Goal: Task Accomplishment & Management: Manage account settings

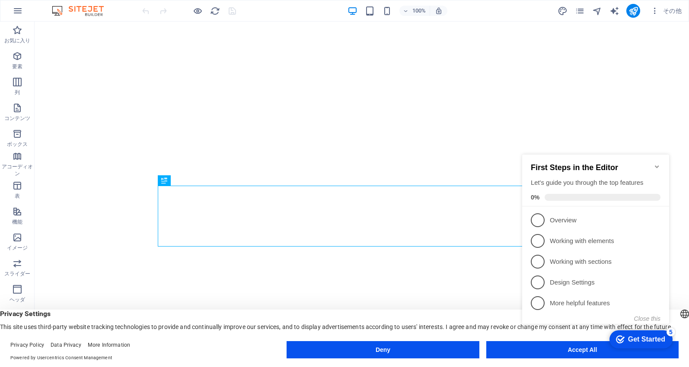
click at [658, 166] on icon "Minimize checklist" at bounding box center [657, 167] width 4 height 3
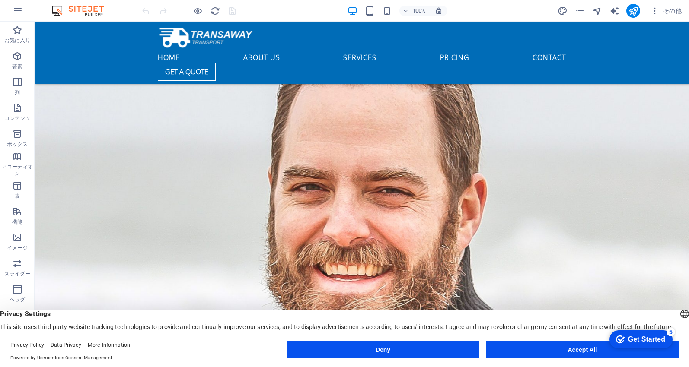
scroll to position [2130, 0]
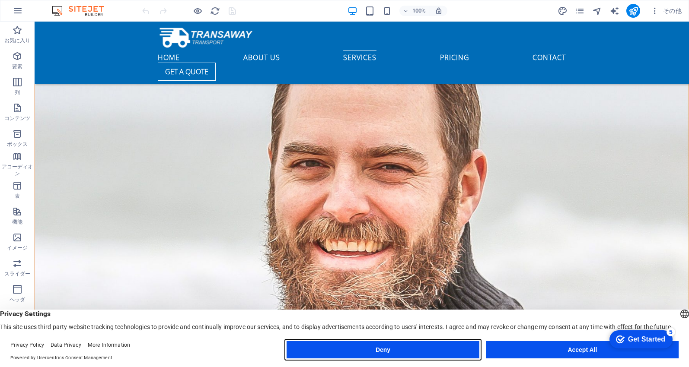
click at [410, 356] on button "Deny" at bounding box center [383, 350] width 192 height 17
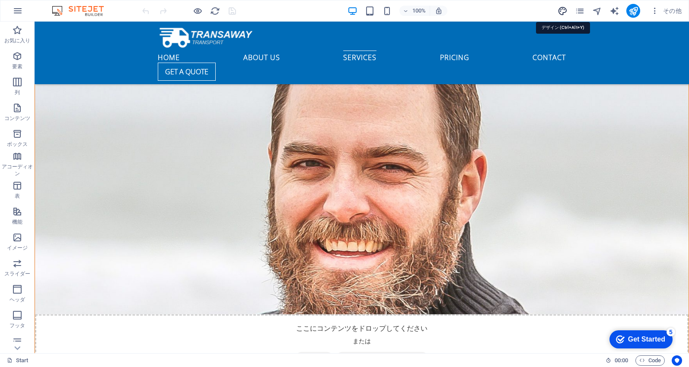
click at [561, 13] on icon "design" at bounding box center [563, 11] width 10 height 10
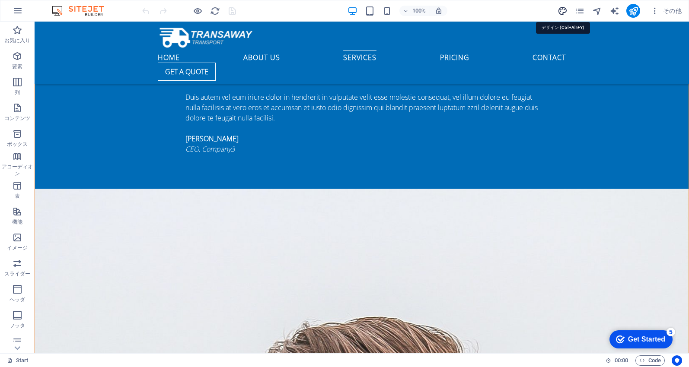
select select "px"
select select "400"
select select "px"
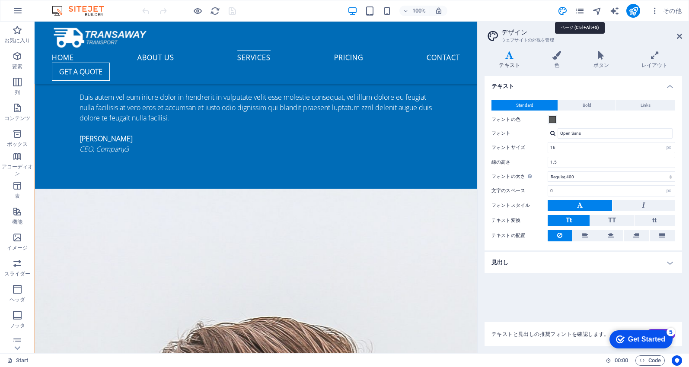
click at [585, 13] on icon "pages" at bounding box center [580, 11] width 10 height 10
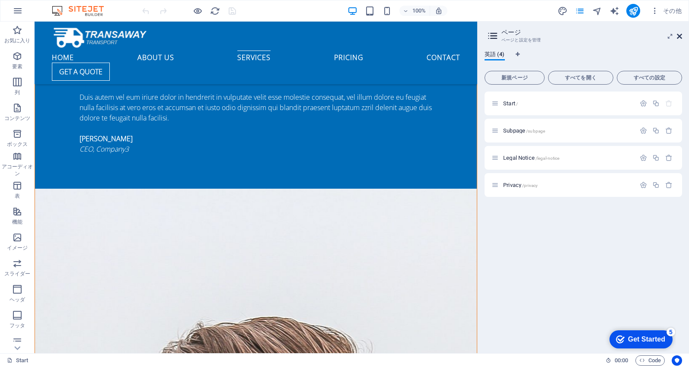
click at [680, 36] on icon at bounding box center [679, 36] width 5 height 7
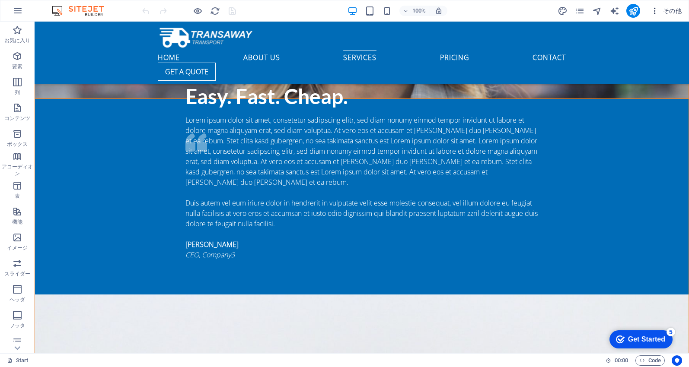
click at [658, 12] on icon "button" at bounding box center [655, 10] width 9 height 9
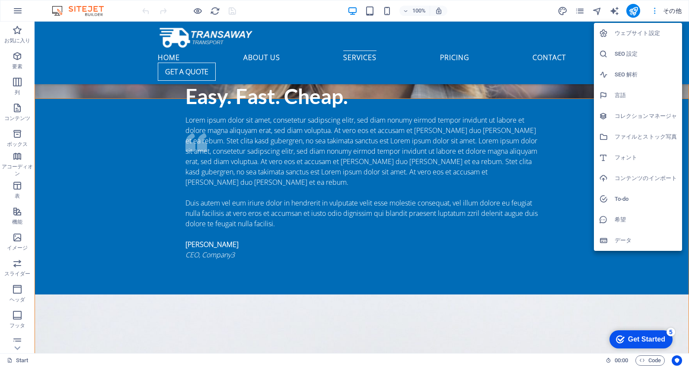
click at [658, 12] on div at bounding box center [344, 183] width 689 height 367
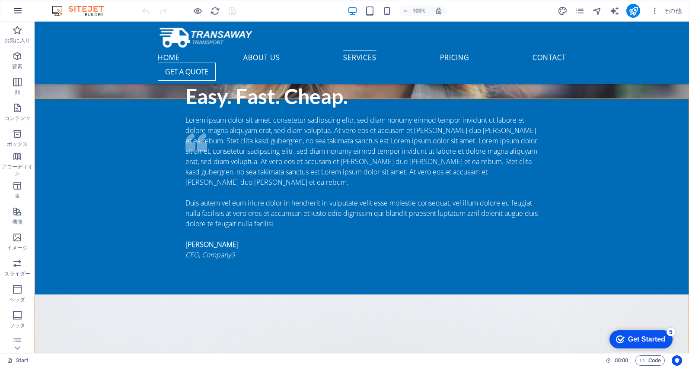
click at [20, 12] on icon "button" at bounding box center [18, 11] width 10 height 10
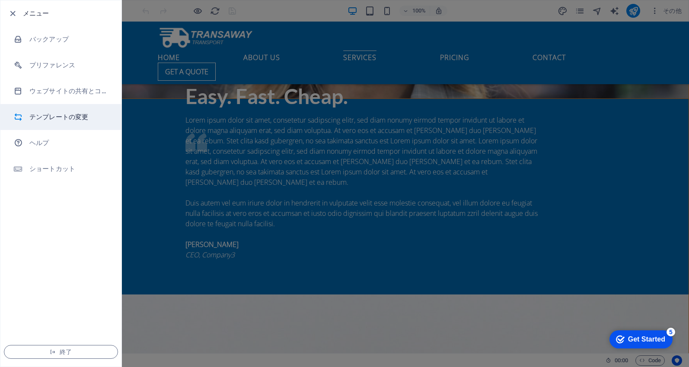
click at [77, 121] on h6 "テンプレートの変更" at bounding box center [69, 117] width 80 height 10
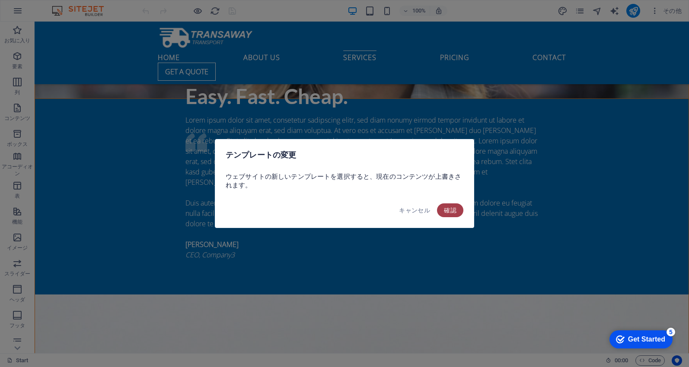
click at [454, 211] on span "確認" at bounding box center [450, 210] width 13 height 7
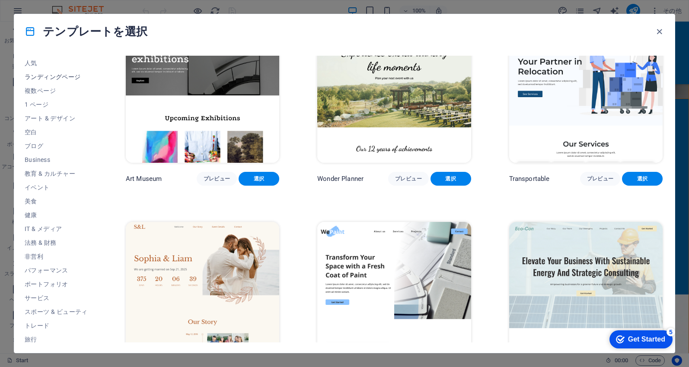
scroll to position [59, 0]
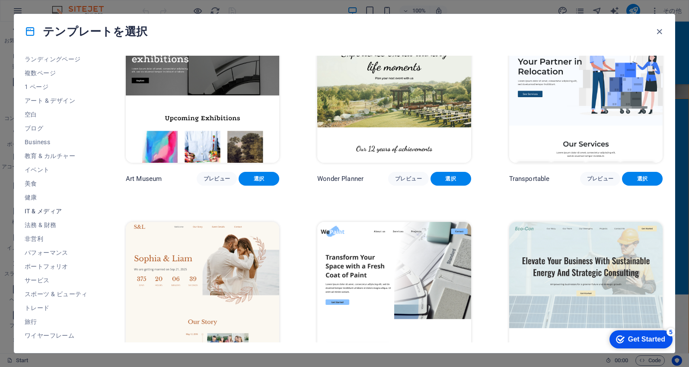
click at [50, 211] on span "IT & メディア" at bounding box center [56, 211] width 63 height 7
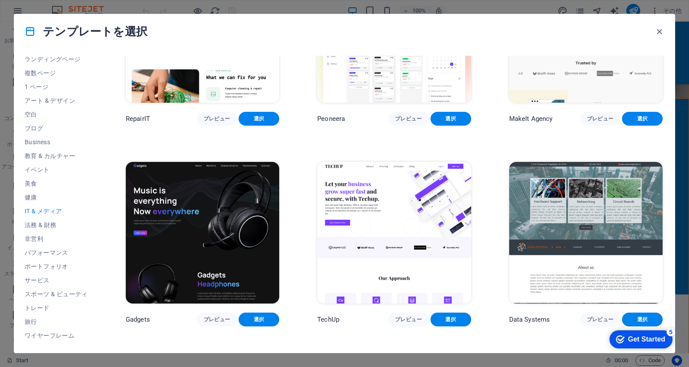
scroll to position [0, 0]
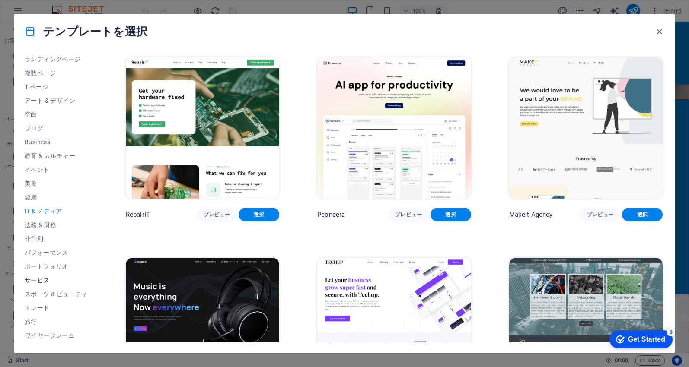
click at [47, 280] on span "サービス" at bounding box center [56, 280] width 63 height 7
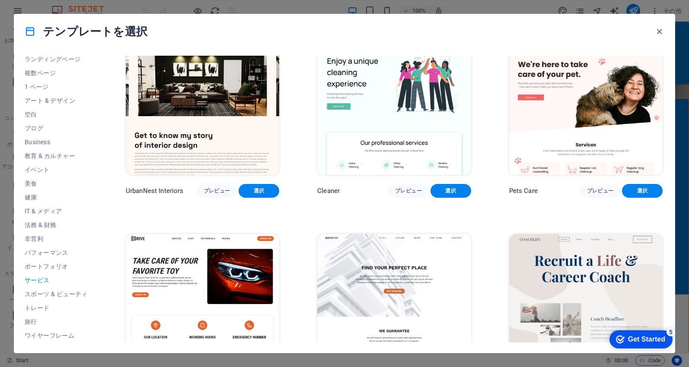
scroll to position [231, 0]
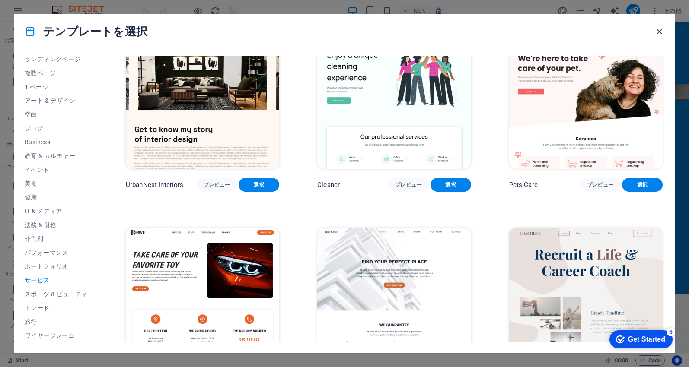
click at [658, 30] on icon "button" at bounding box center [660, 32] width 10 height 10
